Goal: Task Accomplishment & Management: Use online tool/utility

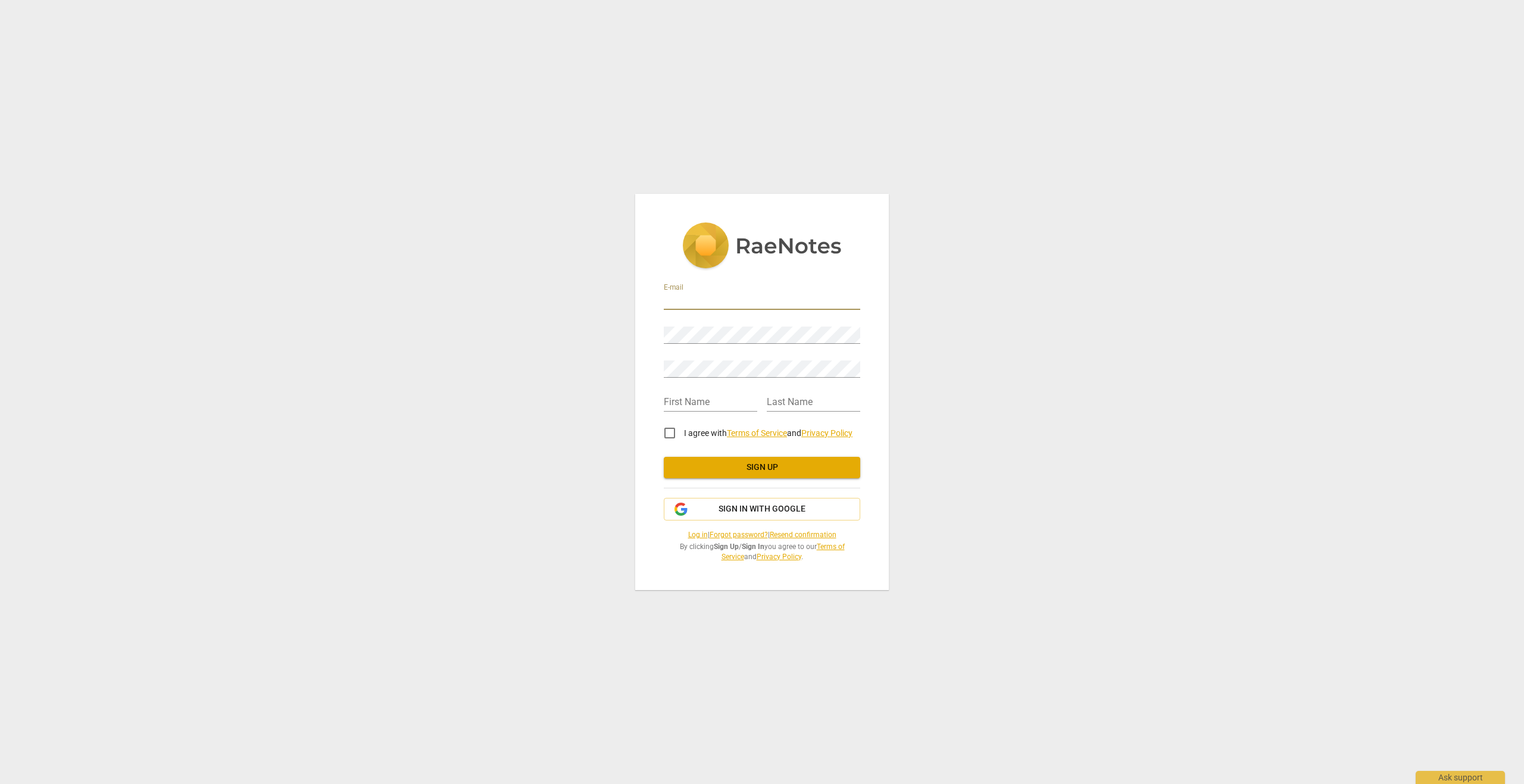
click at [674, 300] on input "email" at bounding box center [762, 301] width 197 height 17
type input "[EMAIL_ADDRESS][DOMAIN_NAME]"
type input "Lilach"
type input "[PERSON_NAME]"
click at [669, 427] on input "I agree with Terms of Service and Privacy Policy" at bounding box center [669, 433] width 29 height 29
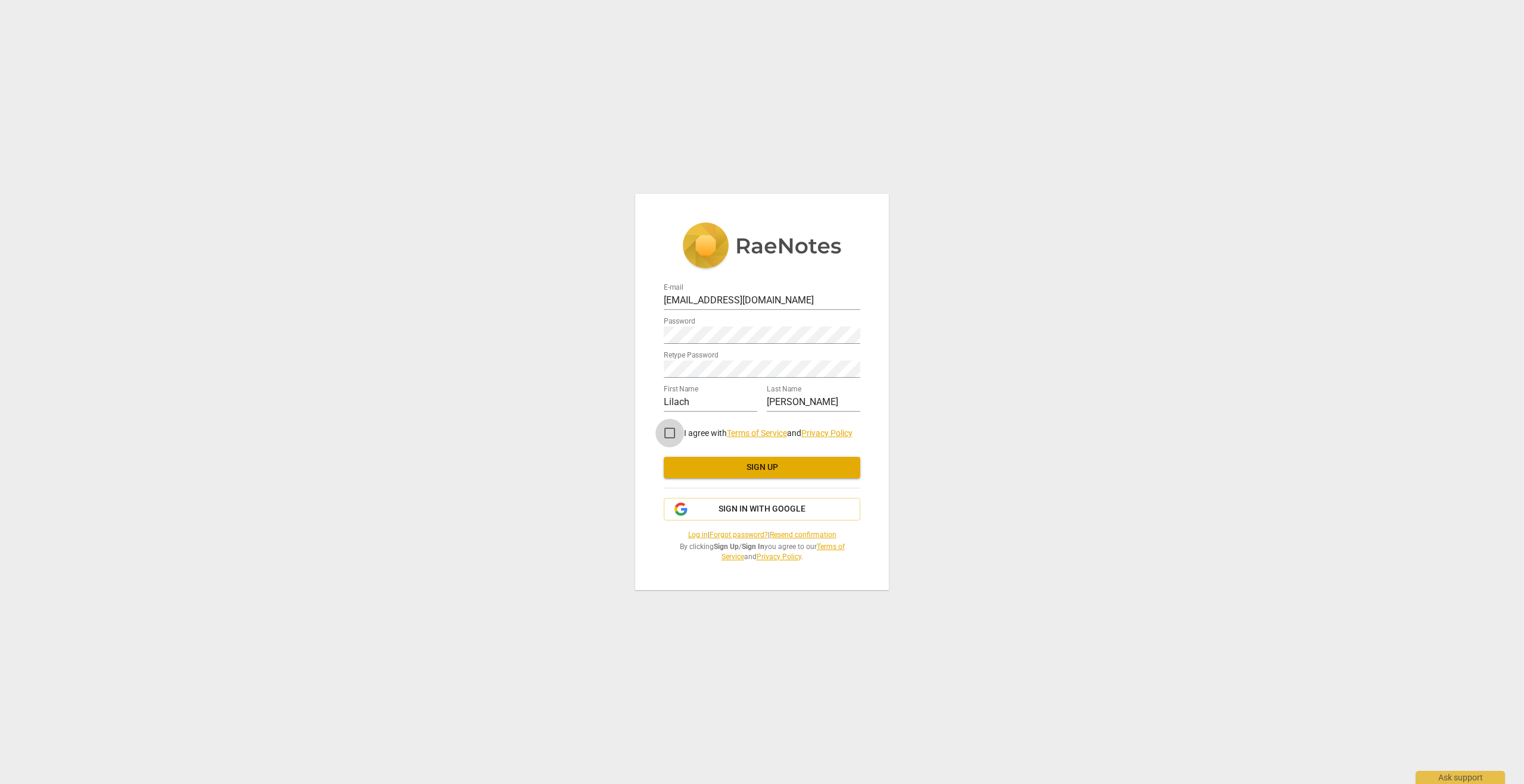
checkbox input "true"
click at [760, 465] on span "Sign up" at bounding box center [761, 467] width 177 height 12
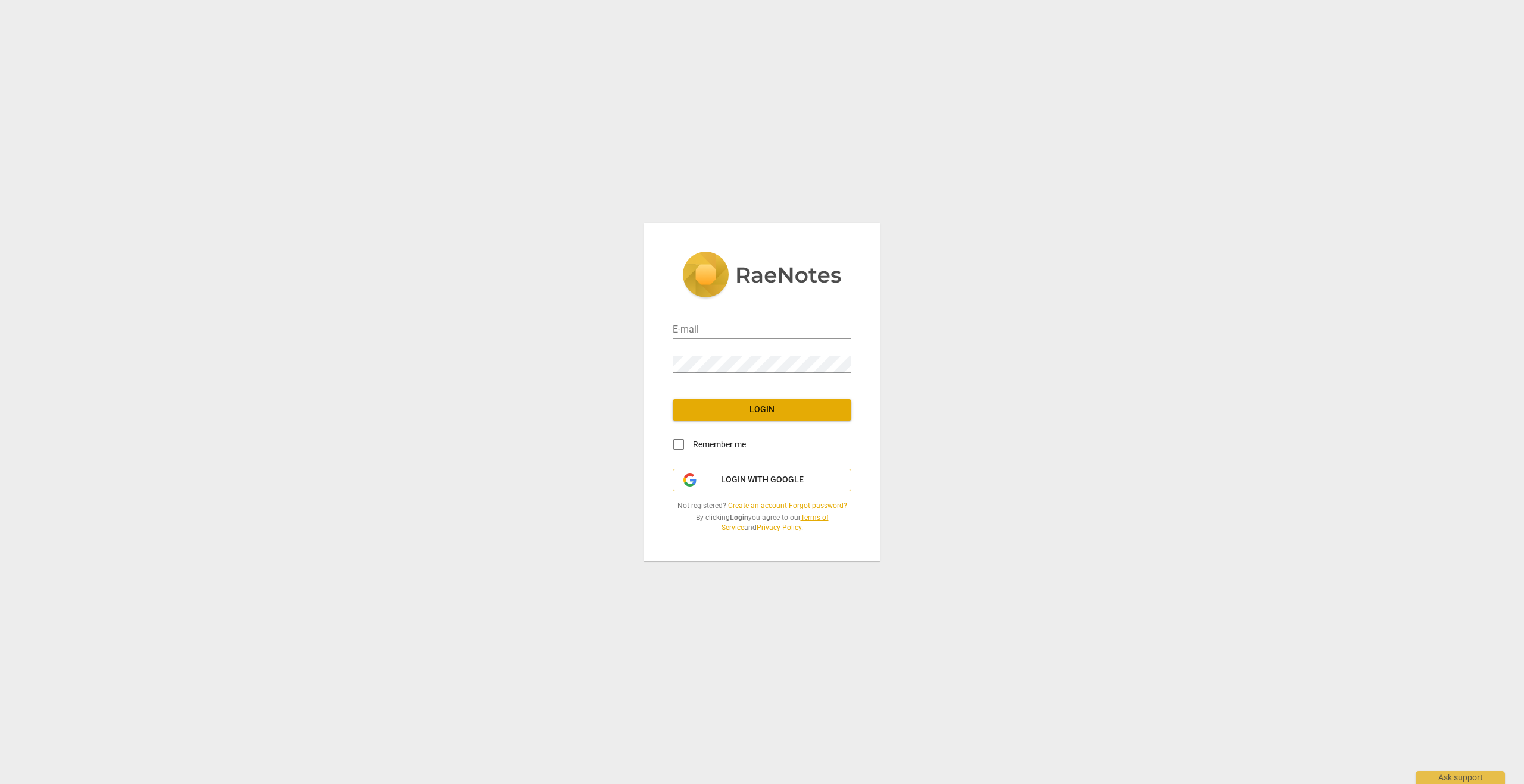
type input "[EMAIL_ADDRESS][DOMAIN_NAME]"
click at [760, 409] on span "Login" at bounding box center [762, 410] width 159 height 12
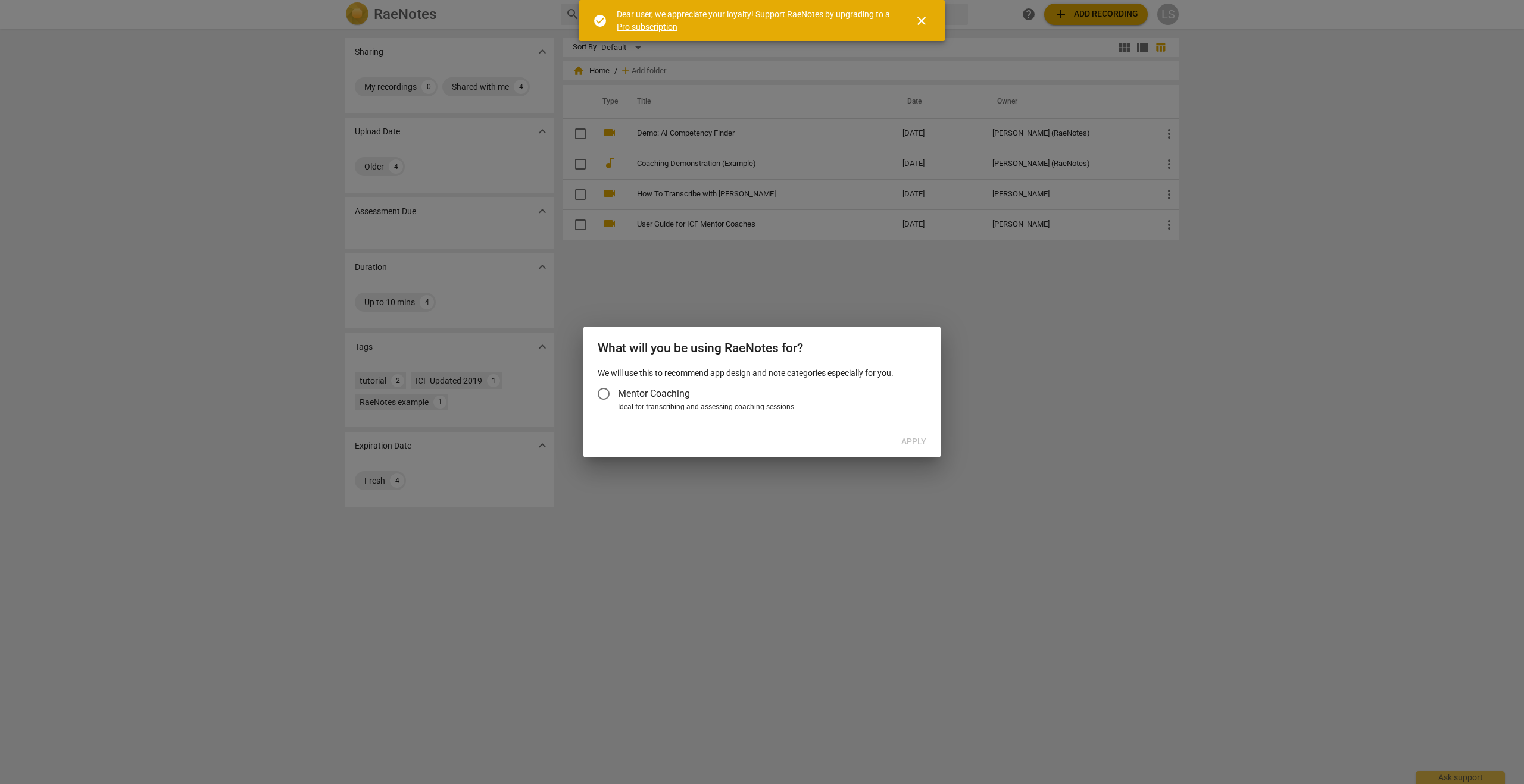
click at [920, 23] on span "close" at bounding box center [921, 21] width 14 height 14
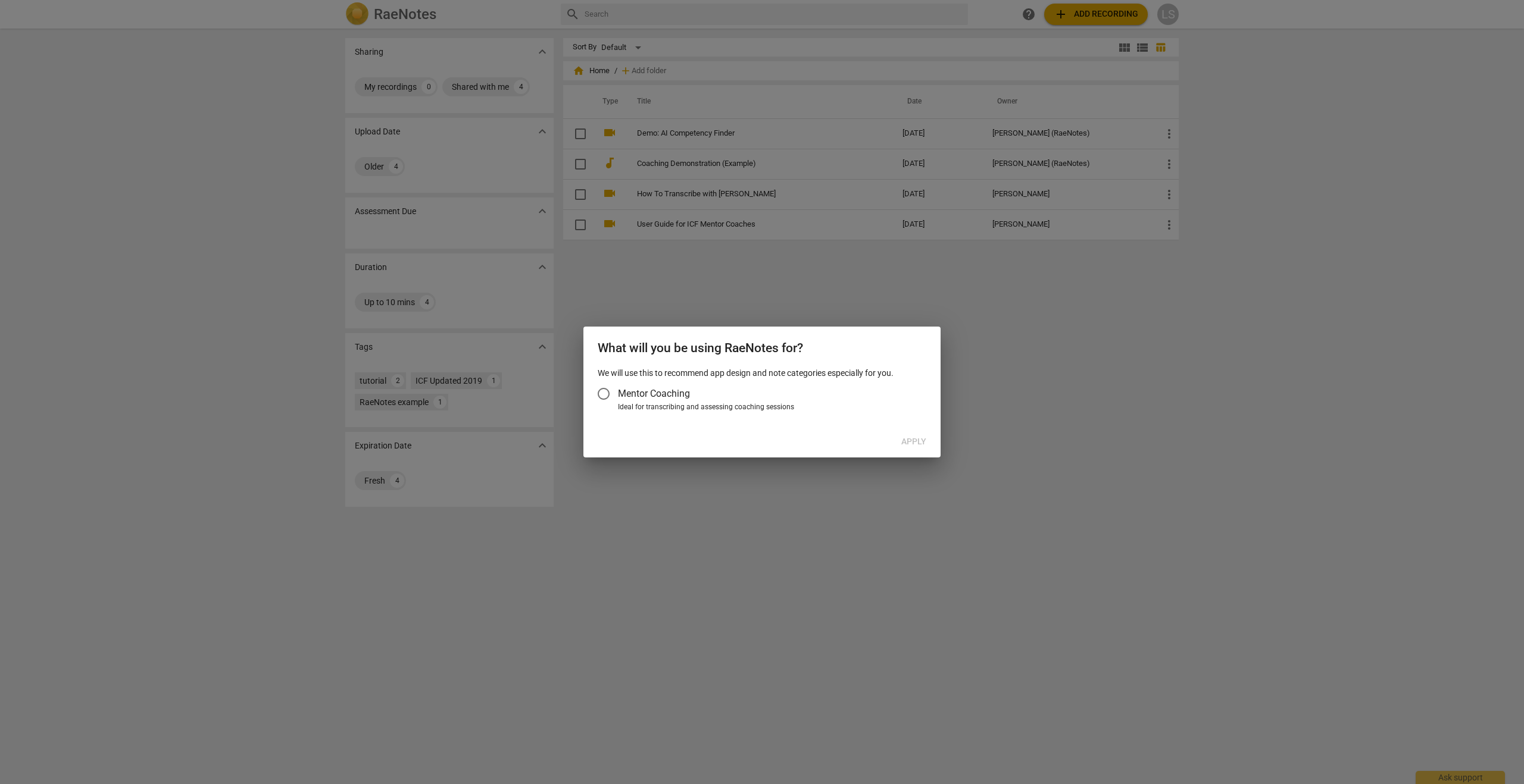
click at [605, 393] on input "Mentor Coaching" at bounding box center [603, 394] width 29 height 29
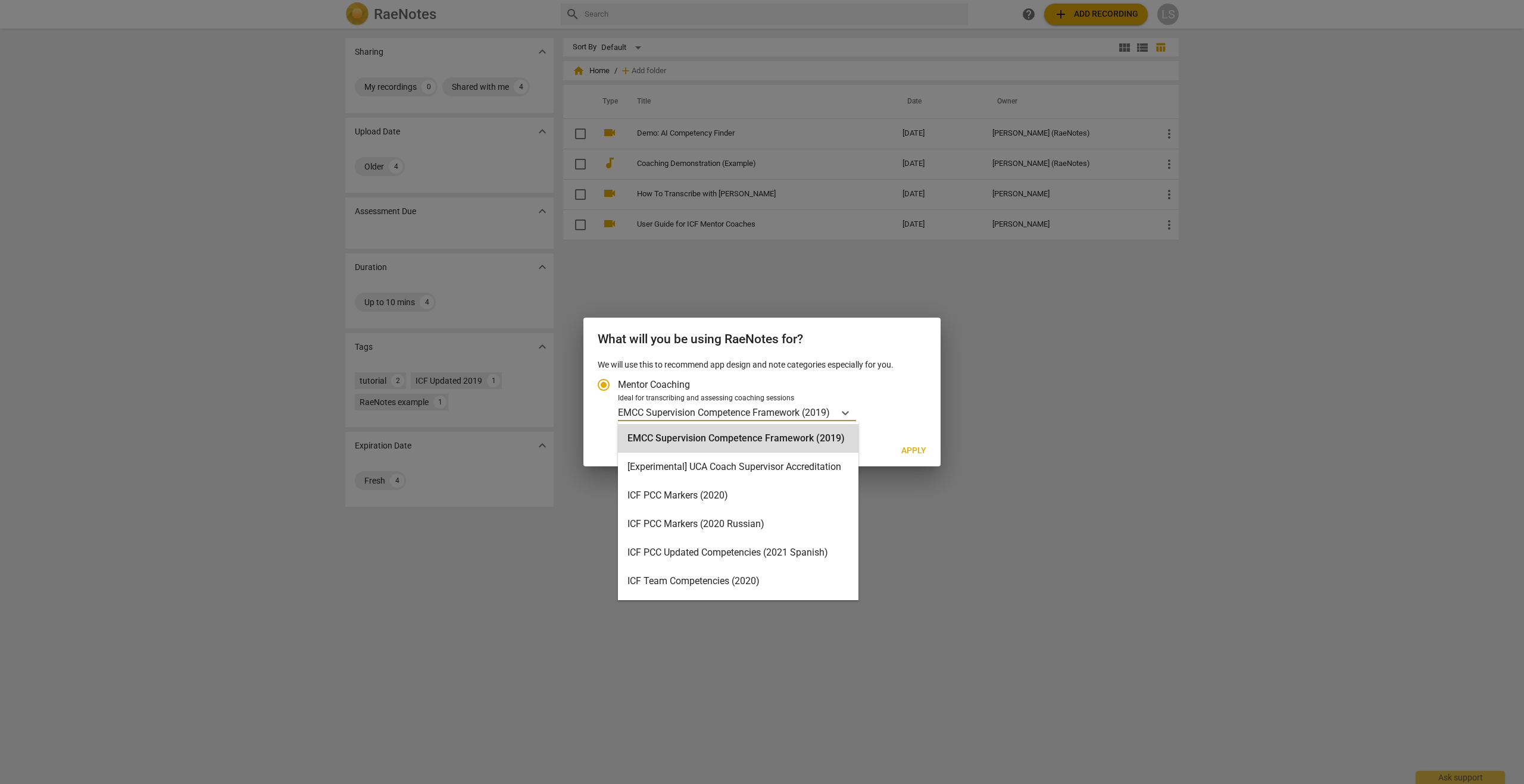
click at [813, 414] on p "EMCC Supervision Competence Framework (2019)" at bounding box center [724, 413] width 212 height 14
click at [0, 0] on input "Ideal for transcribing and assessing coaching sessions EMCC Supervision Compete…" at bounding box center [0, 0] width 0 height 0
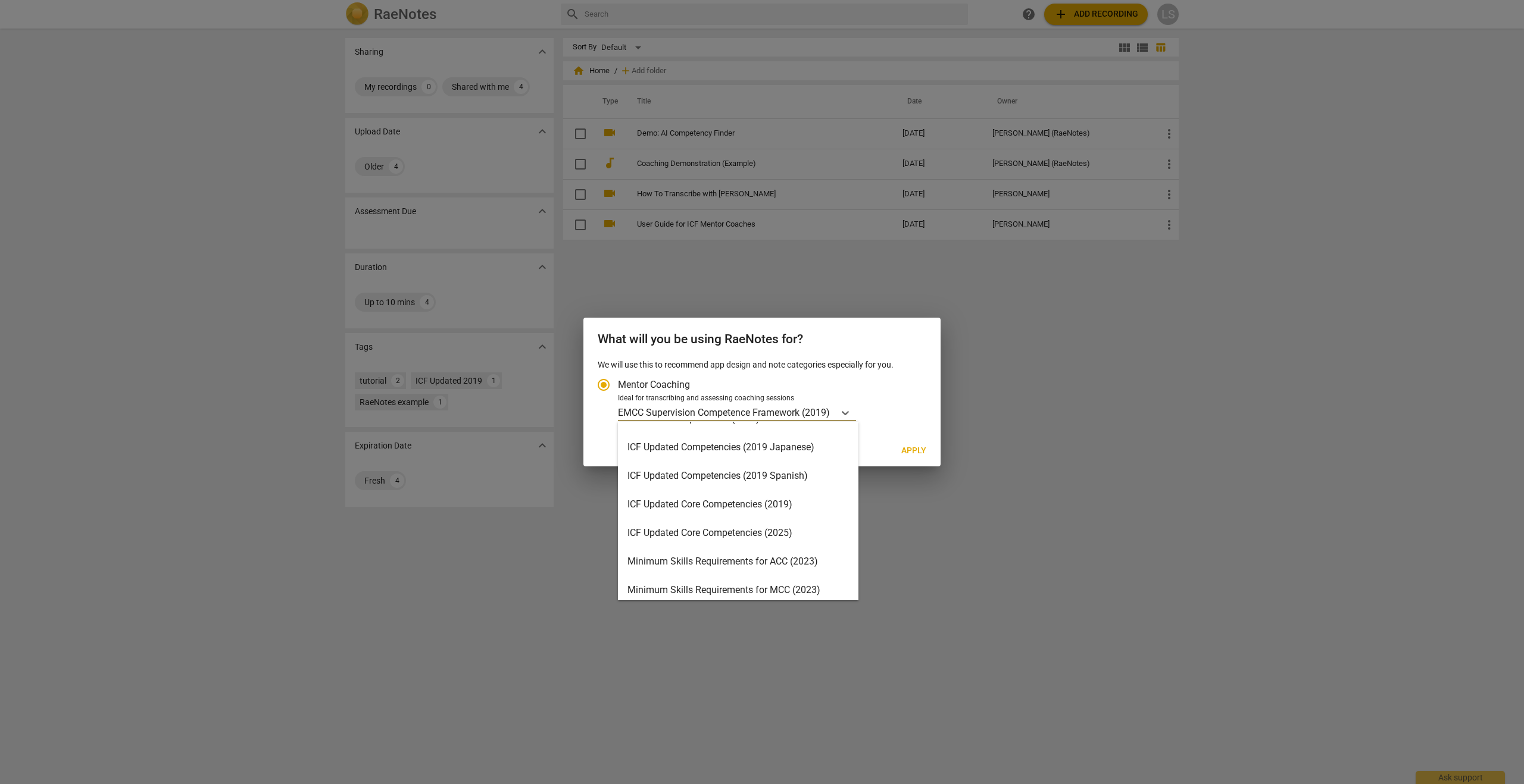
click at [747, 557] on div "Minimum Skills Requirements for ACC (2023)" at bounding box center [738, 561] width 241 height 29
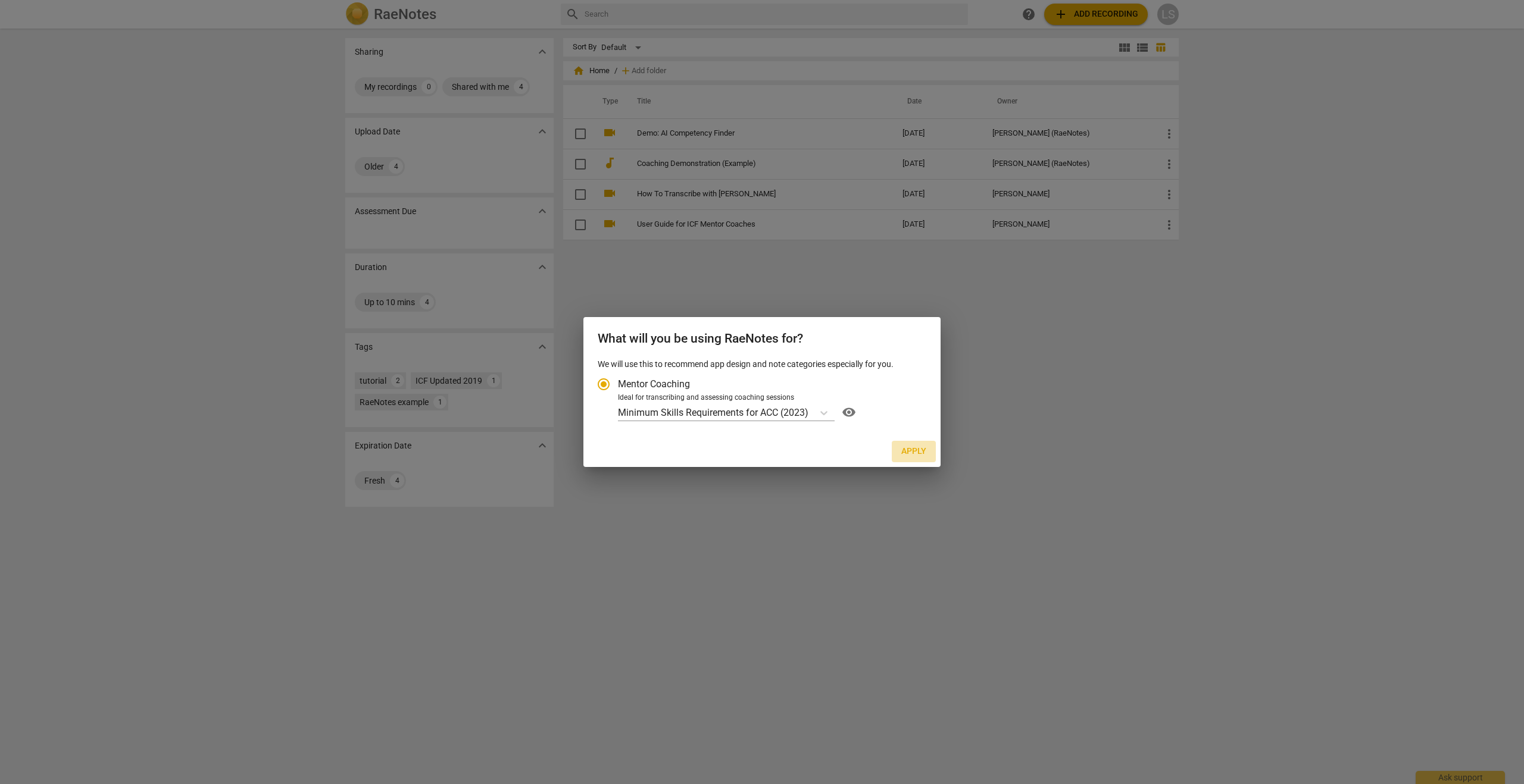
click at [910, 449] on span "Apply" at bounding box center [914, 451] width 25 height 12
radio input "false"
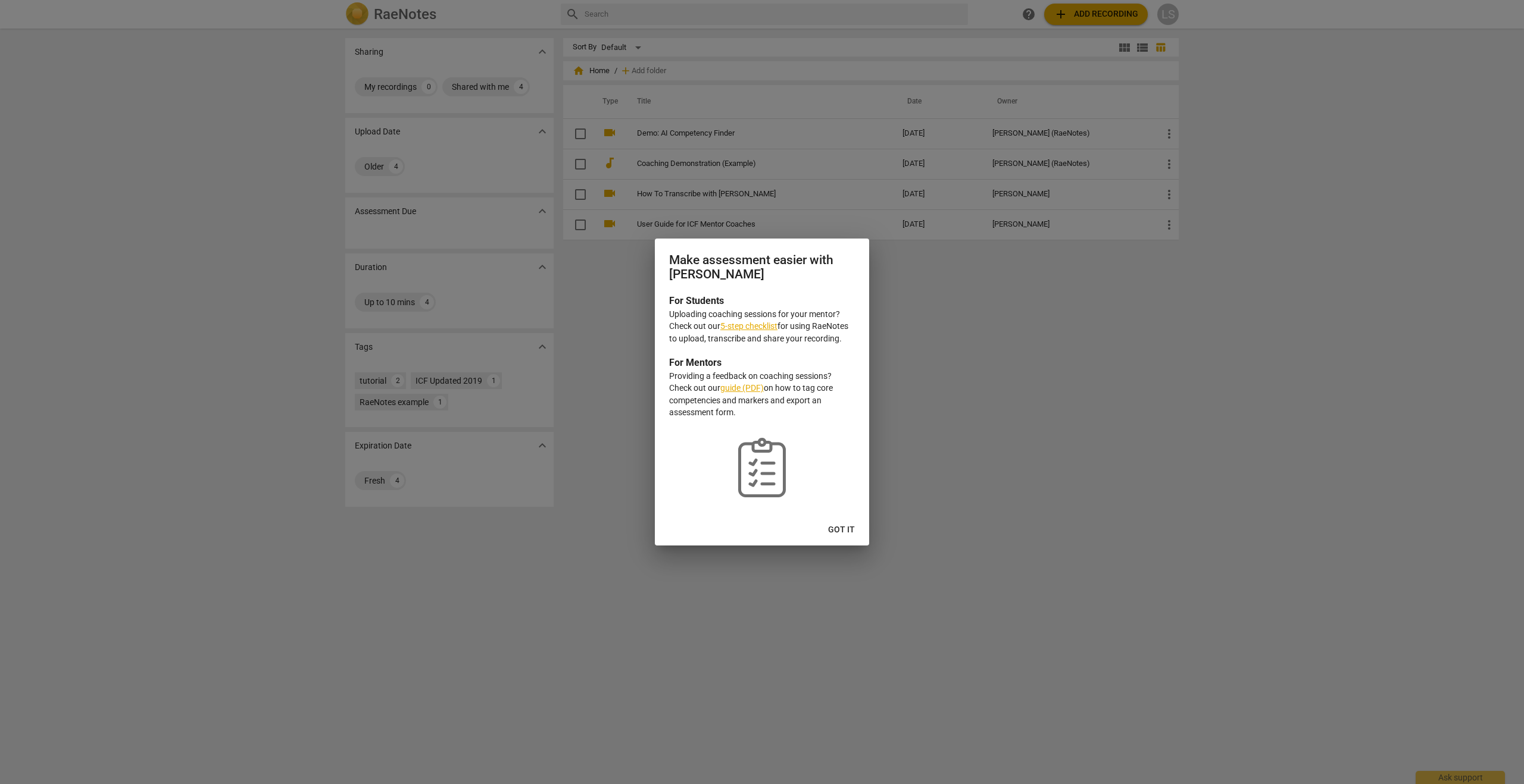
click at [747, 325] on link "5-step checklist" at bounding box center [748, 326] width 57 height 9
click at [854, 524] on span "Got it" at bounding box center [841, 530] width 27 height 12
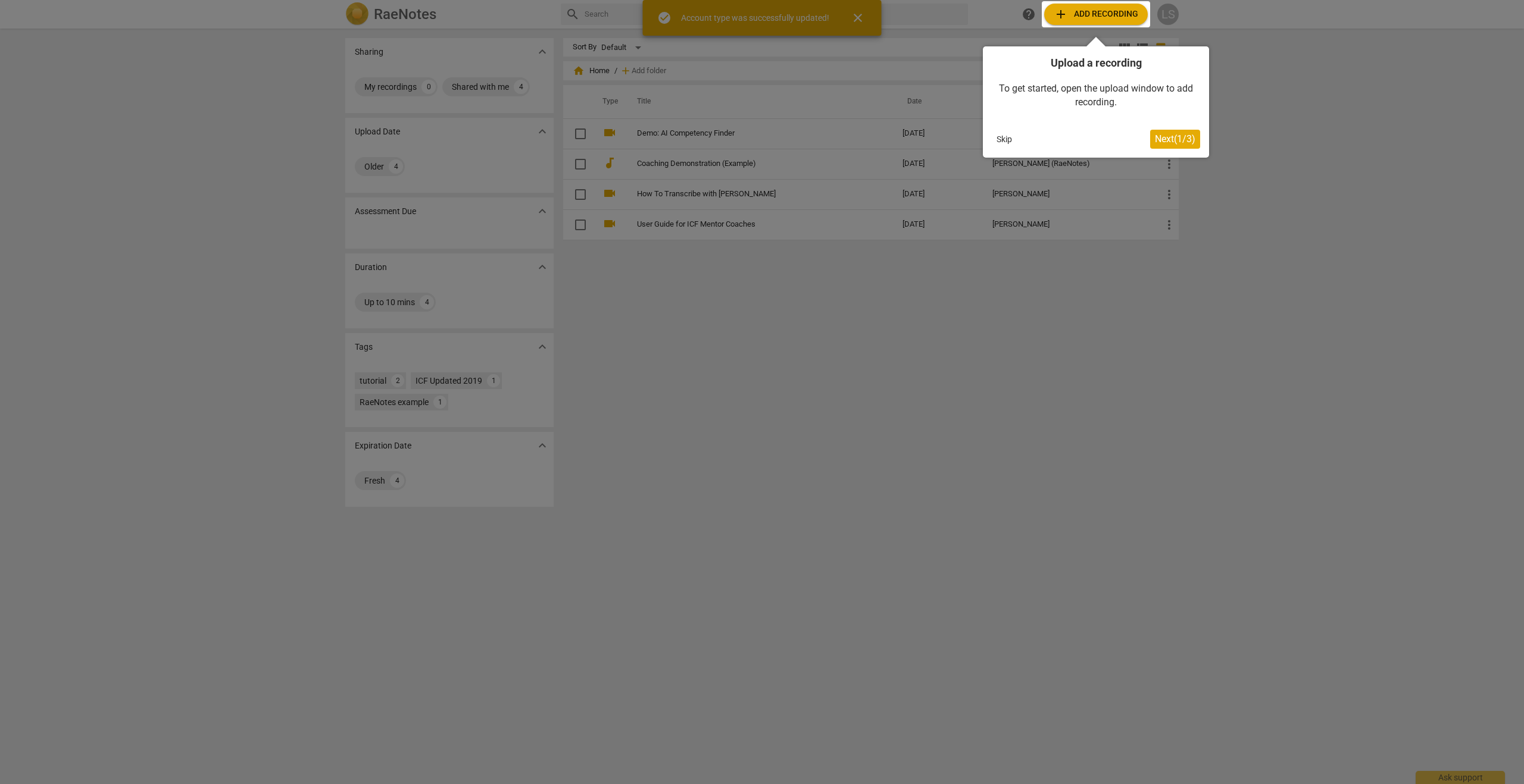
click at [1166, 141] on span "Next ( 1 / 3 )" at bounding box center [1174, 138] width 40 height 11
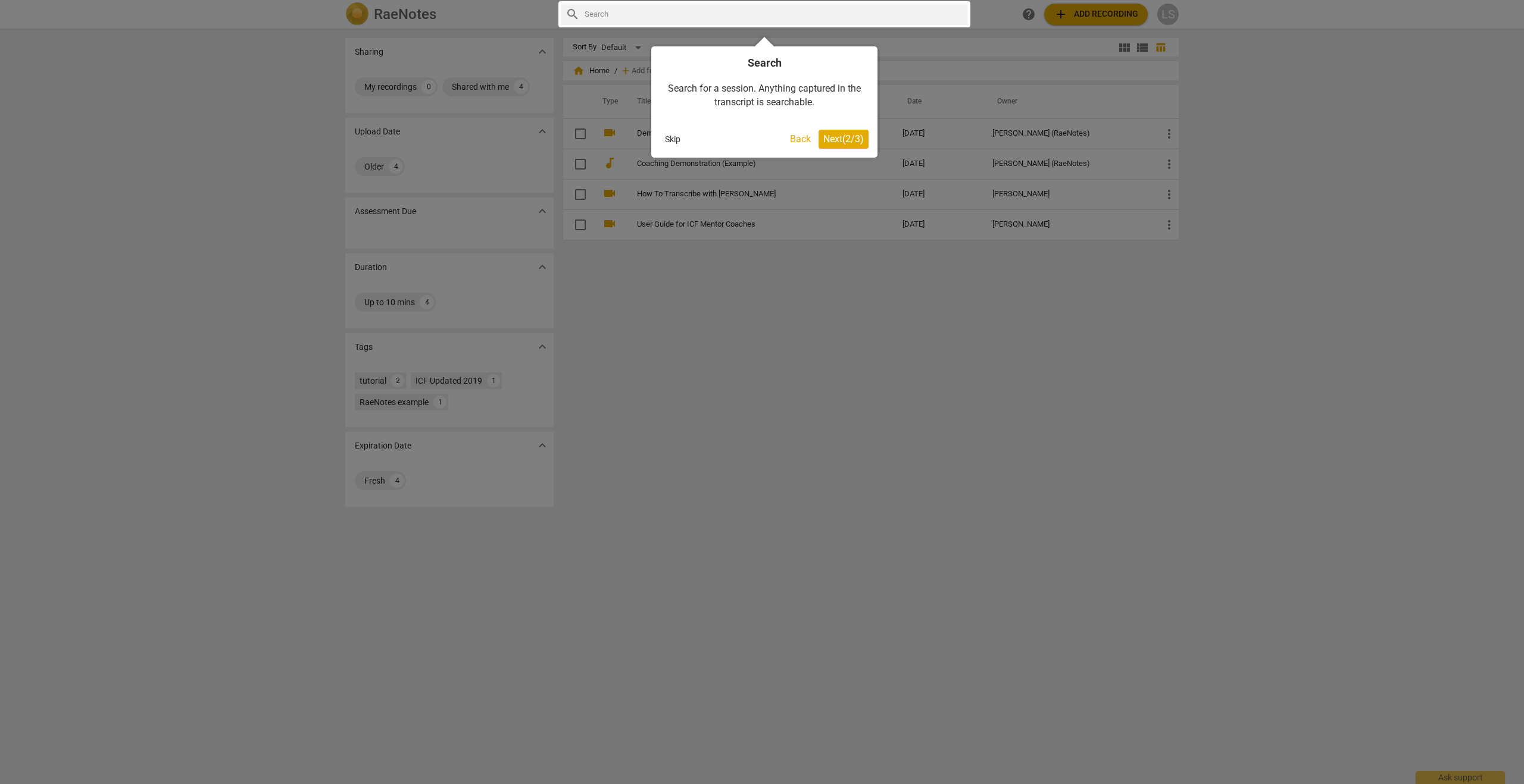
click at [837, 137] on span "Next ( 2 / 3 )" at bounding box center [843, 138] width 40 height 11
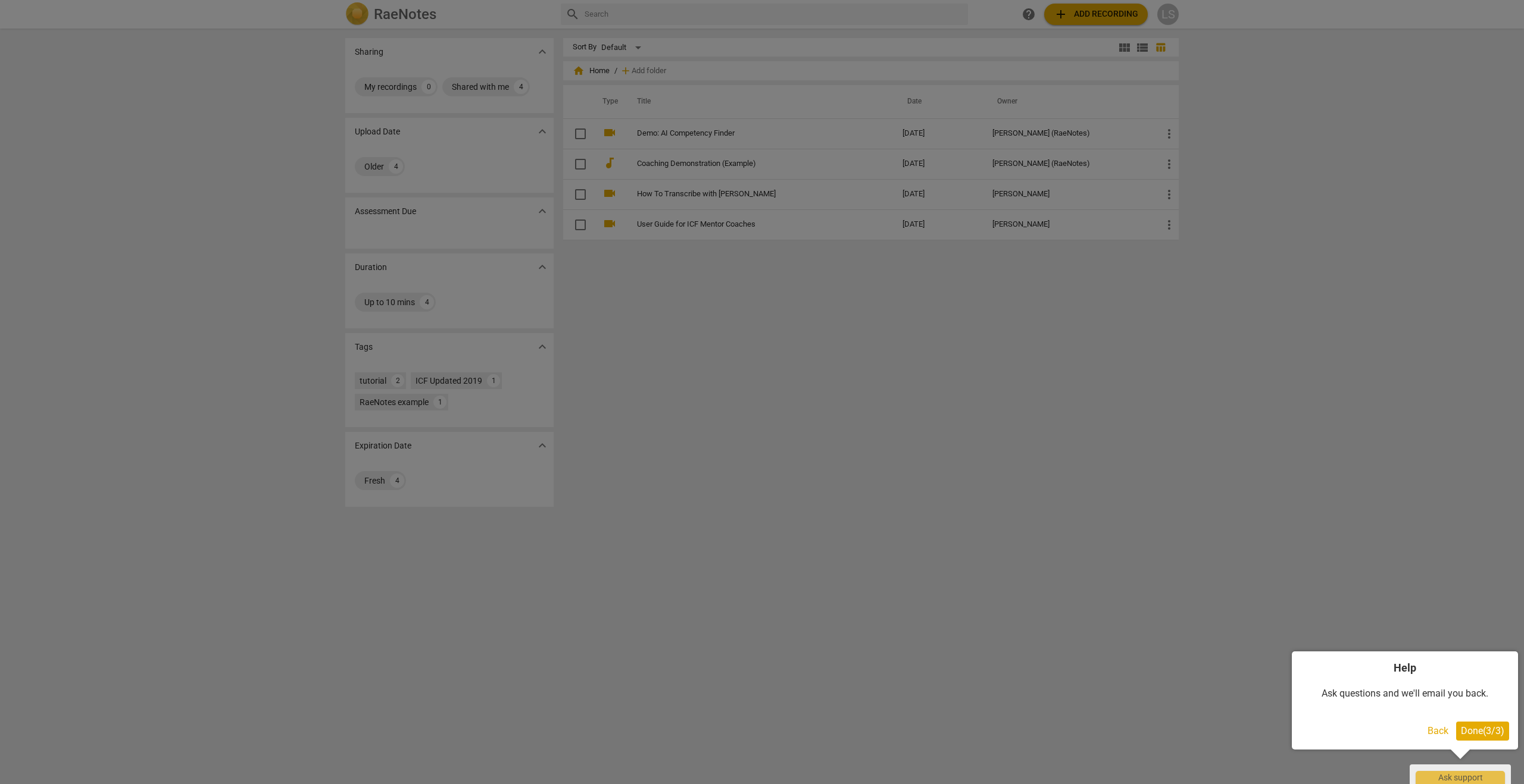
click at [1486, 737] on button "Done ( 3 / 3 )" at bounding box center [1482, 731] width 53 height 19
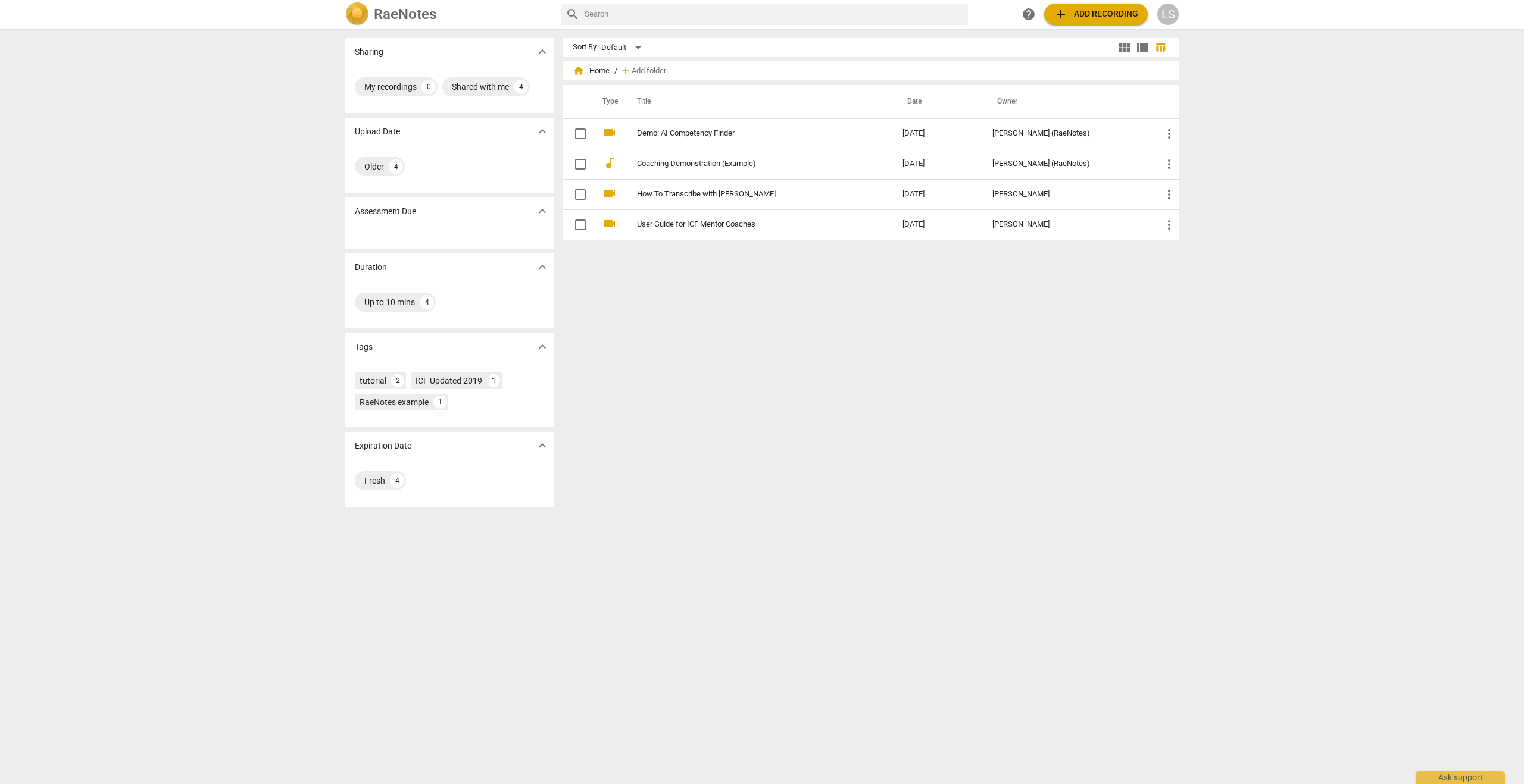
click at [1091, 17] on span "add Add recording" at bounding box center [1095, 14] width 84 height 14
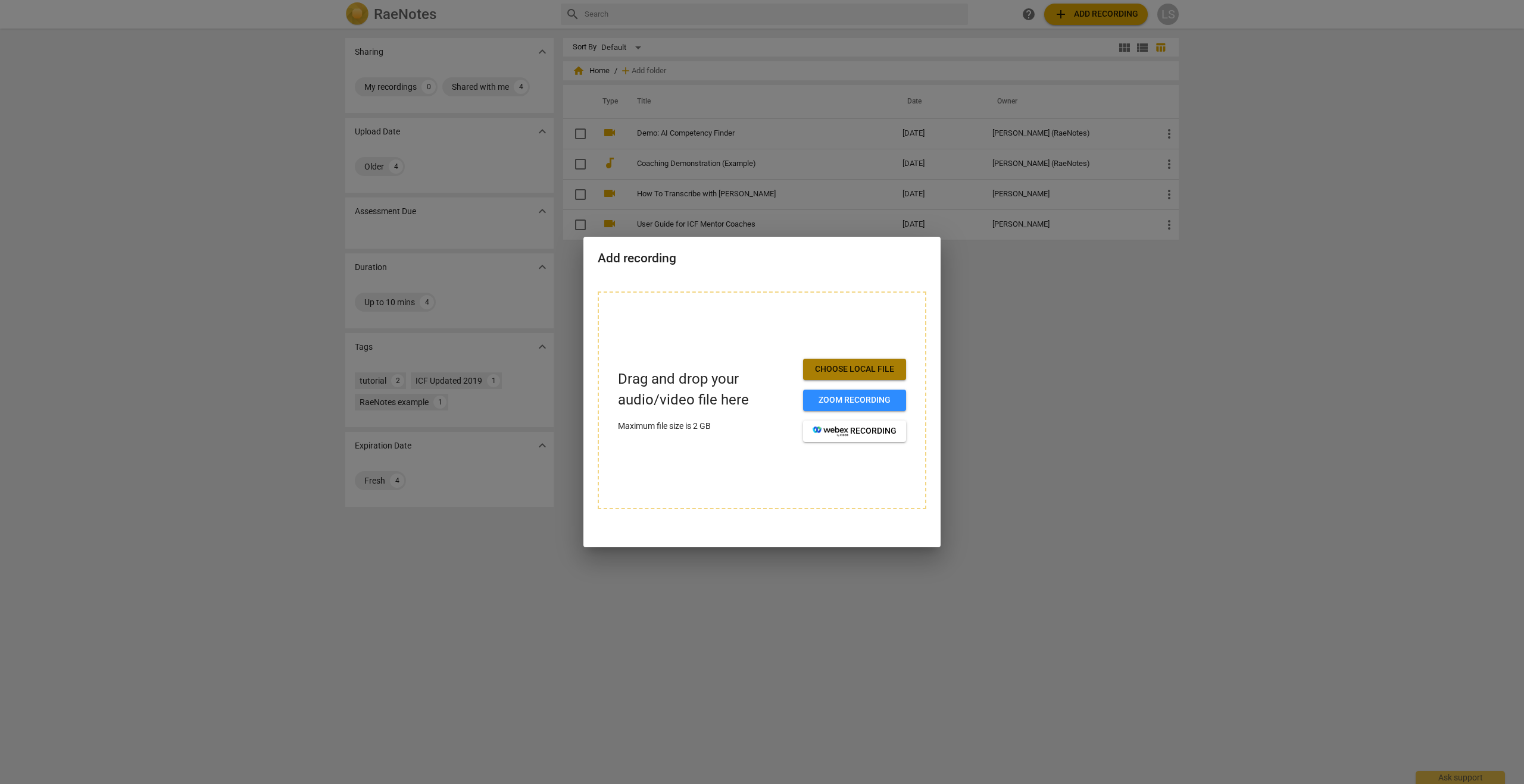
click at [856, 366] on span "Choose local file" at bounding box center [855, 369] width 84 height 12
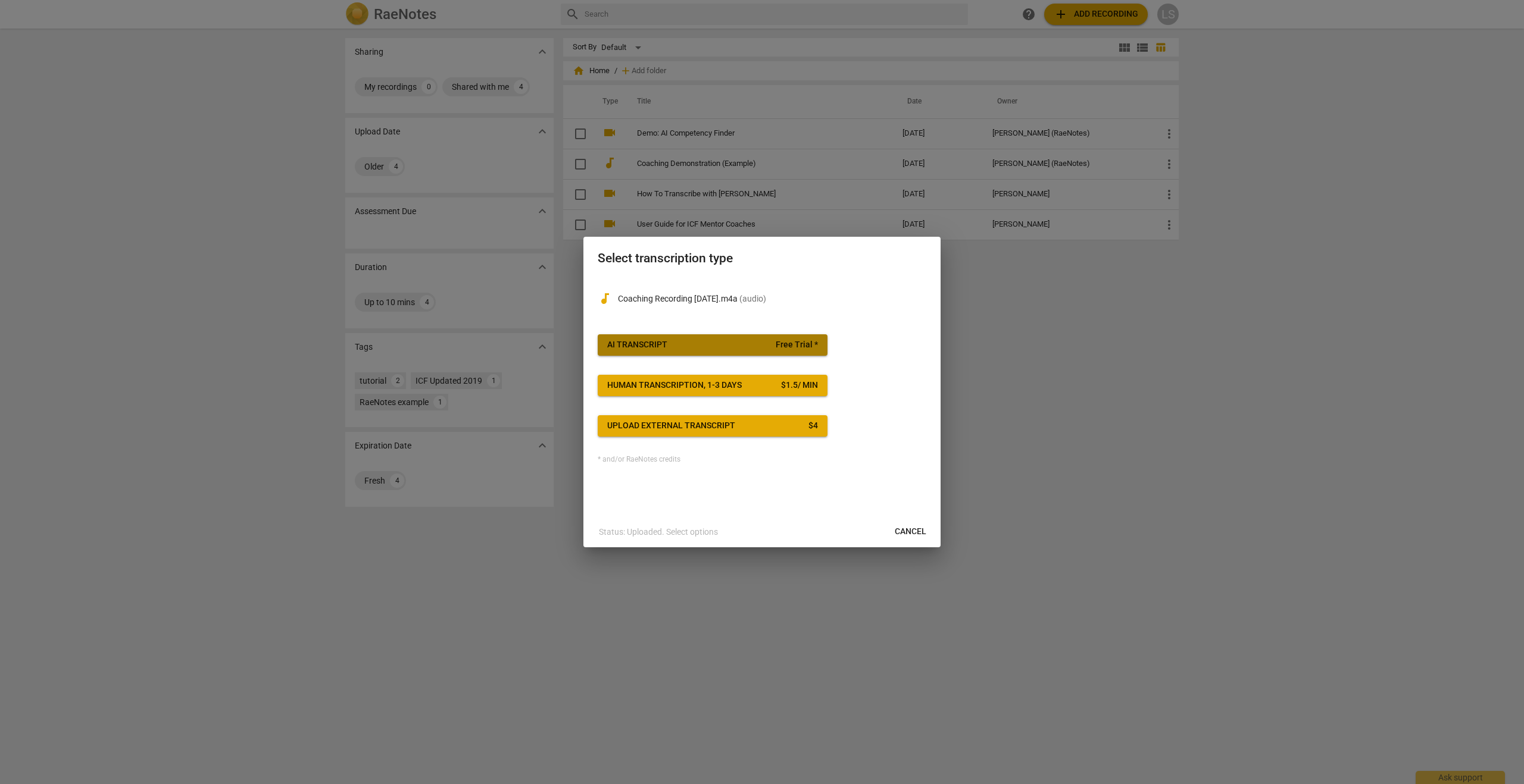
click at [668, 349] on span "AI Transcript Free Trial *" at bounding box center [711, 344] width 211 height 12
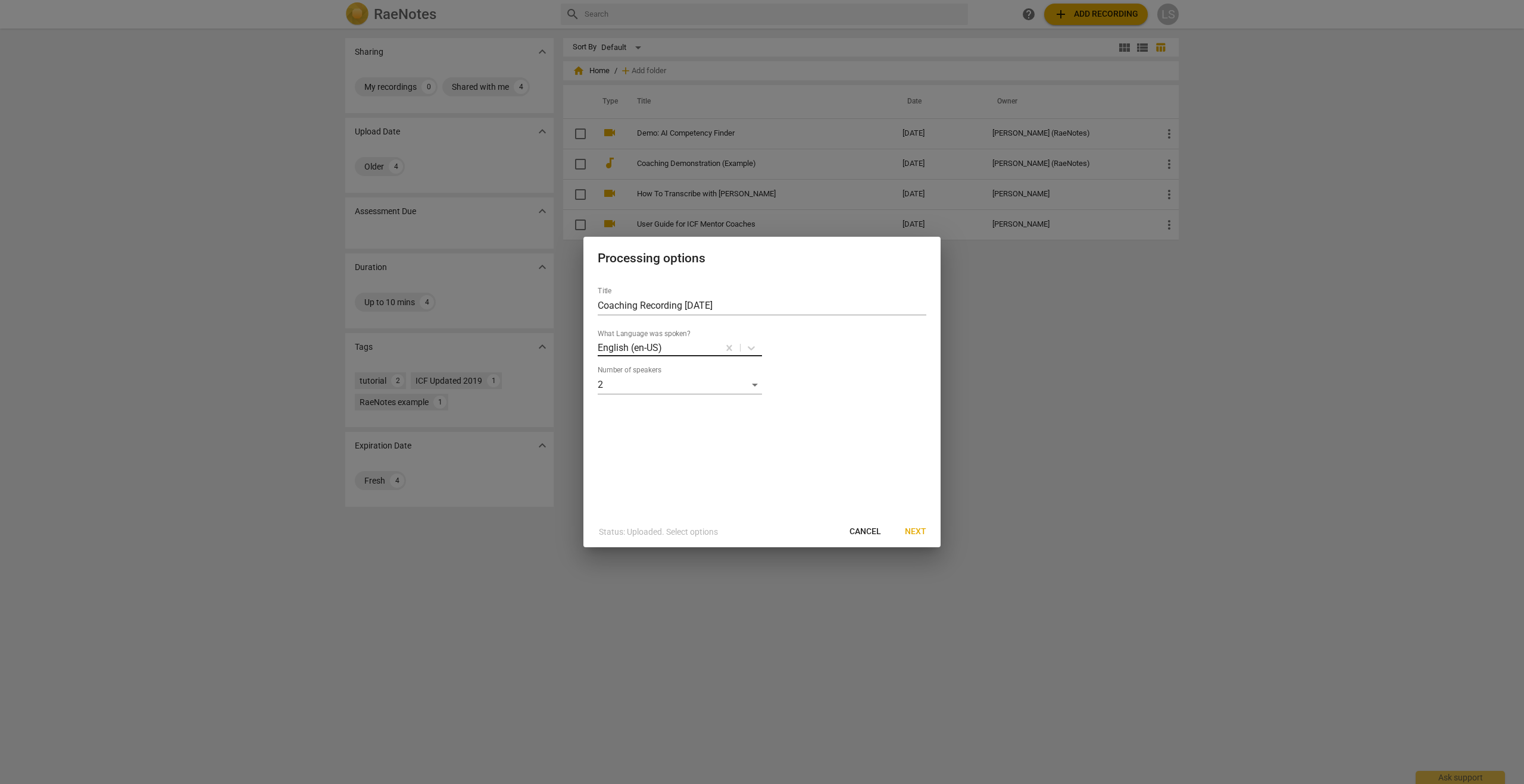
click at [692, 345] on div at bounding box center [690, 347] width 54 height 14
click at [666, 376] on div "English (en-US)" at bounding box center [696, 373] width 198 height 29
click at [777, 465] on div "Title Coaching Recording 9.9.25 option English (en-US), selected. What Language…" at bounding box center [761, 397] width 357 height 240
click at [920, 533] on span "Next" at bounding box center [915, 531] width 22 height 12
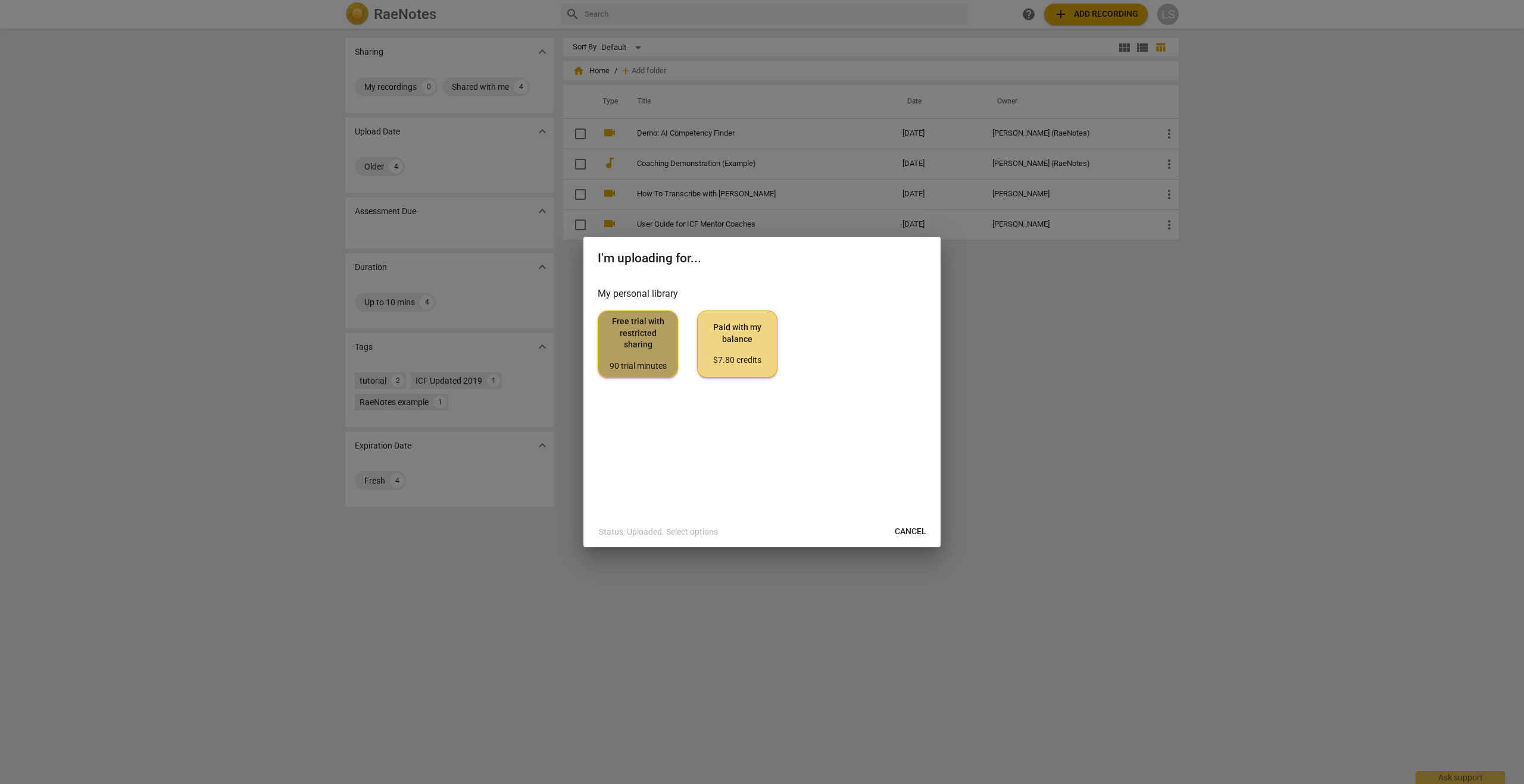
click at [637, 332] on span "Free trial with restricted sharing 90 trial minutes" at bounding box center [637, 344] width 60 height 56
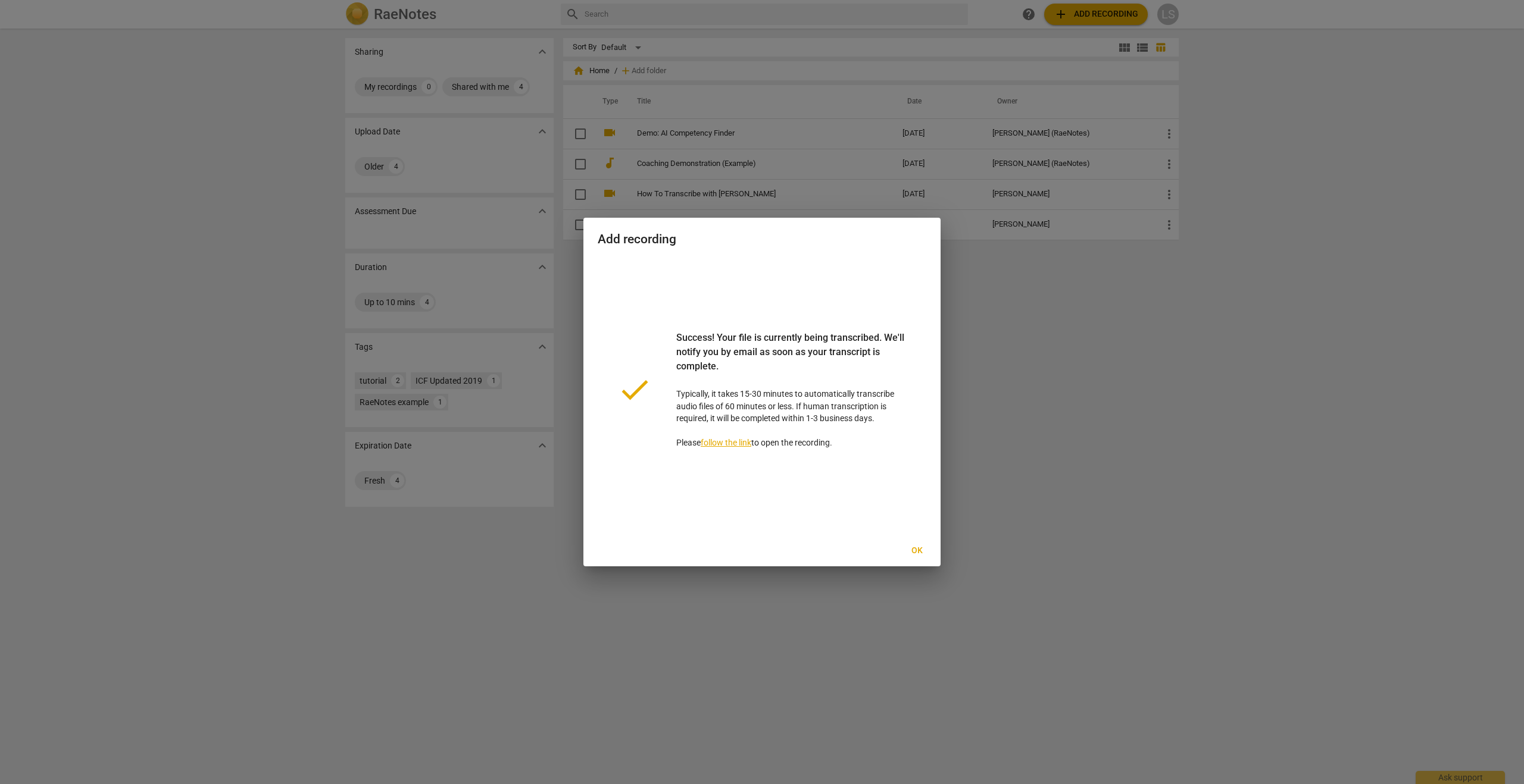
click at [726, 440] on link "follow the link" at bounding box center [725, 443] width 51 height 9
